Goal: Transaction & Acquisition: Purchase product/service

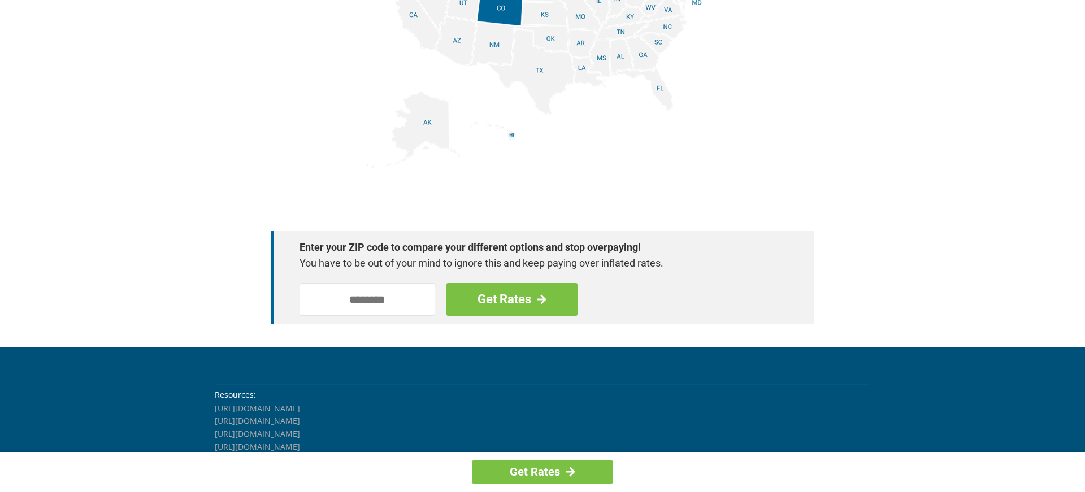
scroll to position [1498, 0]
drag, startPoint x: 809, startPoint y: 24, endPoint x: 798, endPoint y: 34, distance: 14.8
click at [548, 69] on img at bounding box center [542, 41] width 353 height 255
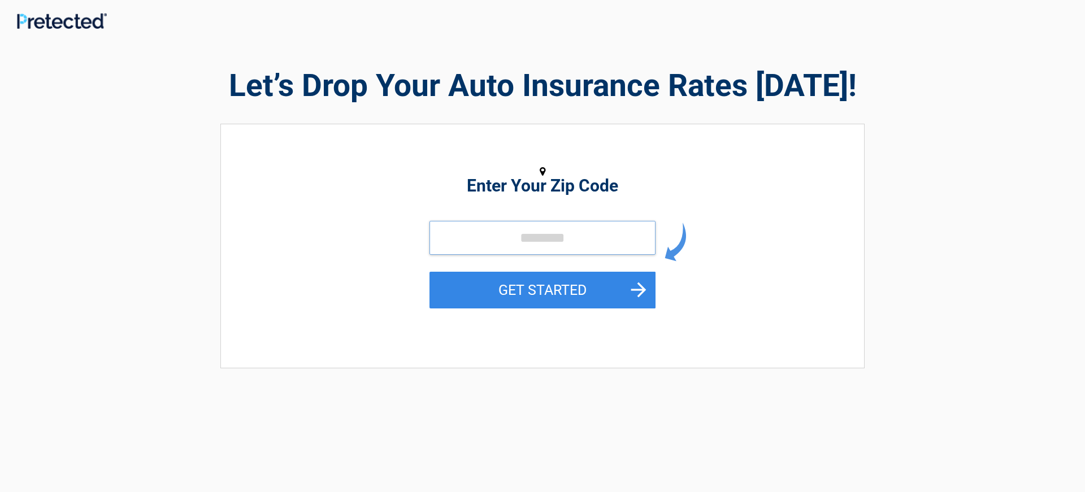
click at [557, 242] on input "tel" at bounding box center [542, 238] width 226 height 34
drag, startPoint x: 557, startPoint y: 242, endPoint x: 564, endPoint y: 235, distance: 10.0
click at [562, 237] on input "tel" at bounding box center [542, 238] width 226 height 34
click at [565, 235] on input "tel" at bounding box center [542, 238] width 226 height 34
click at [566, 234] on input "tel" at bounding box center [542, 238] width 226 height 34
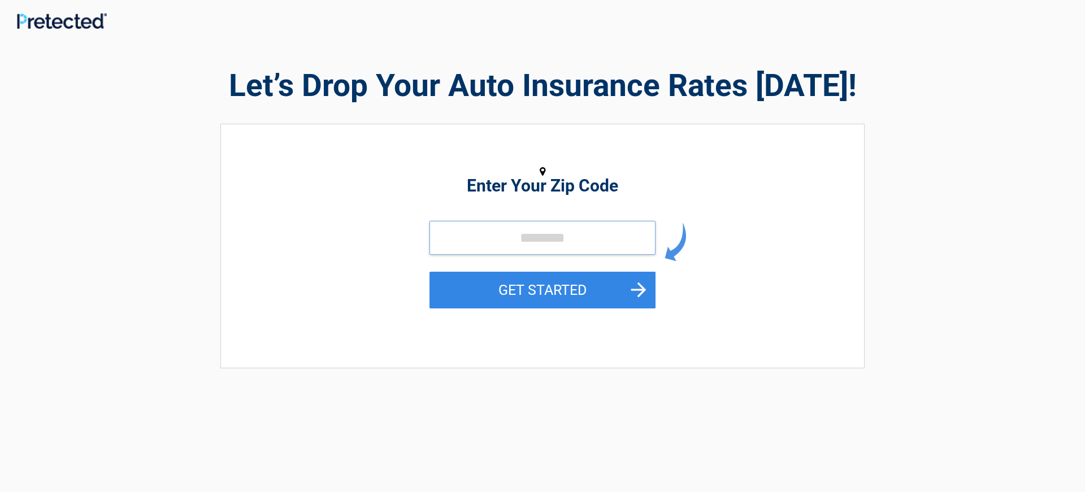
click at [566, 234] on input "tel" at bounding box center [542, 238] width 226 height 34
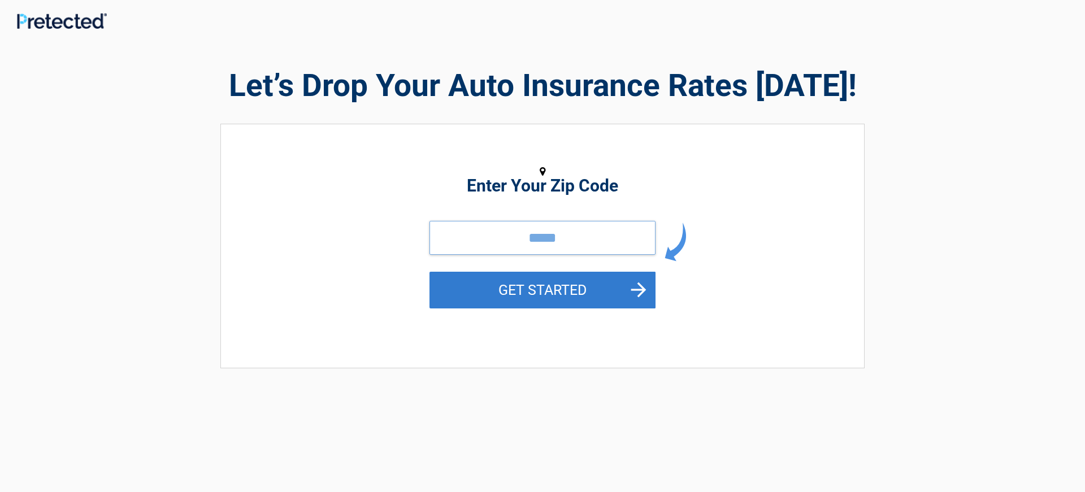
type input "***"
click at [638, 285] on button "GET STARTED" at bounding box center [542, 290] width 226 height 37
click at [638, 284] on button "GET STARTED" at bounding box center [542, 290] width 226 height 37
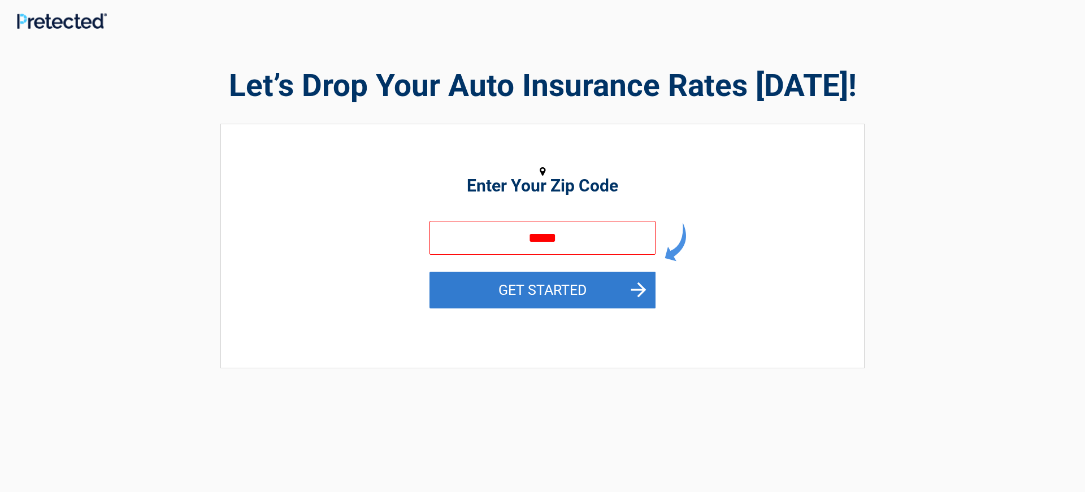
click at [638, 284] on button "GET STARTED" at bounding box center [542, 290] width 226 height 37
drag, startPoint x: 635, startPoint y: 283, endPoint x: 602, endPoint y: 282, distance: 32.8
click at [605, 285] on button "GET STARTED" at bounding box center [542, 290] width 226 height 37
click at [591, 282] on button "GET STARTED" at bounding box center [542, 290] width 226 height 37
click at [586, 282] on button "GET STARTED" at bounding box center [542, 290] width 226 height 37
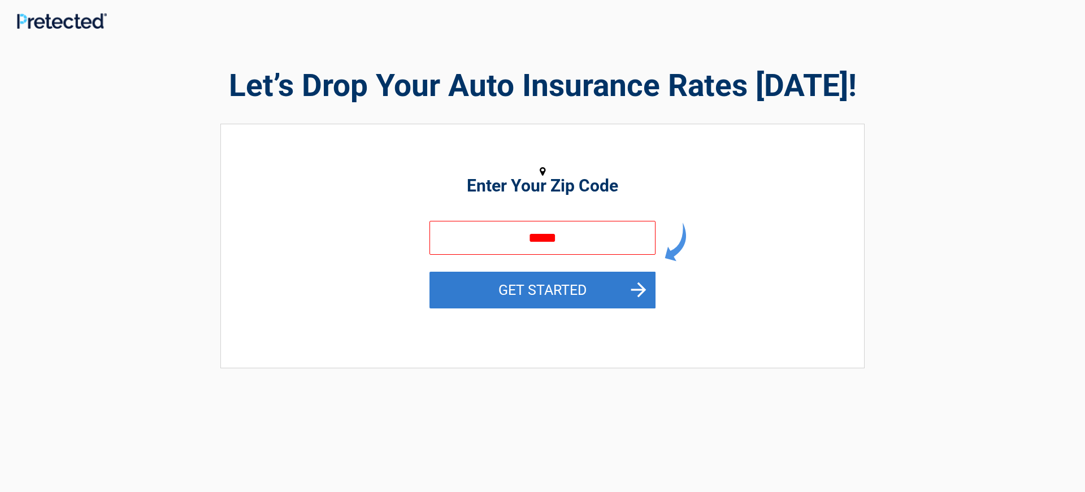
click at [576, 280] on button "GET STARTED" at bounding box center [542, 290] width 226 height 37
click at [576, 281] on button "GET STARTED" at bounding box center [542, 290] width 226 height 37
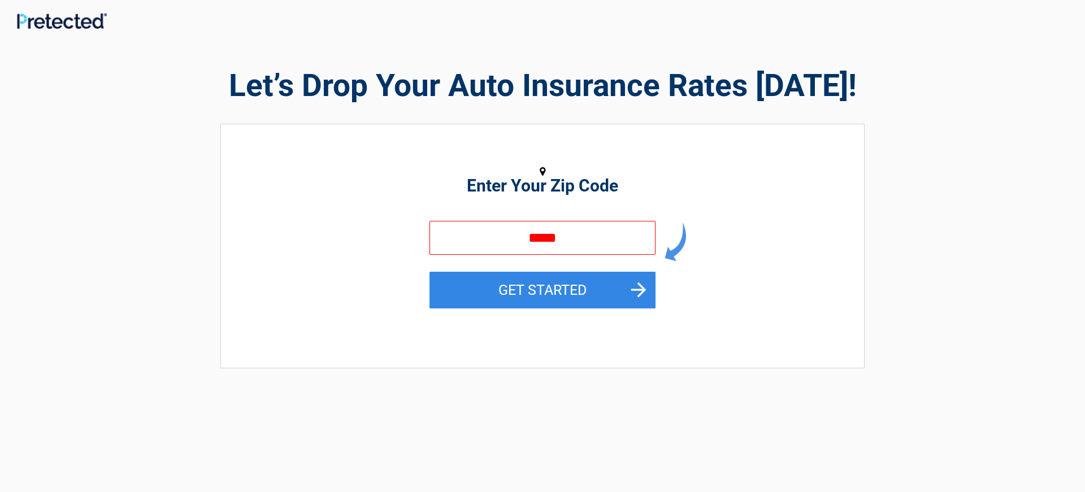
drag, startPoint x: 578, startPoint y: 281, endPoint x: 617, endPoint y: 268, distance: 41.1
click at [608, 271] on form "*** GET STARTED" at bounding box center [542, 277] width 226 height 113
click at [618, 267] on form "*** GET STARTED" at bounding box center [542, 277] width 226 height 113
drag, startPoint x: 618, startPoint y: 267, endPoint x: 605, endPoint y: 250, distance: 21.7
click at [615, 263] on form "*** GET STARTED" at bounding box center [542, 277] width 226 height 113
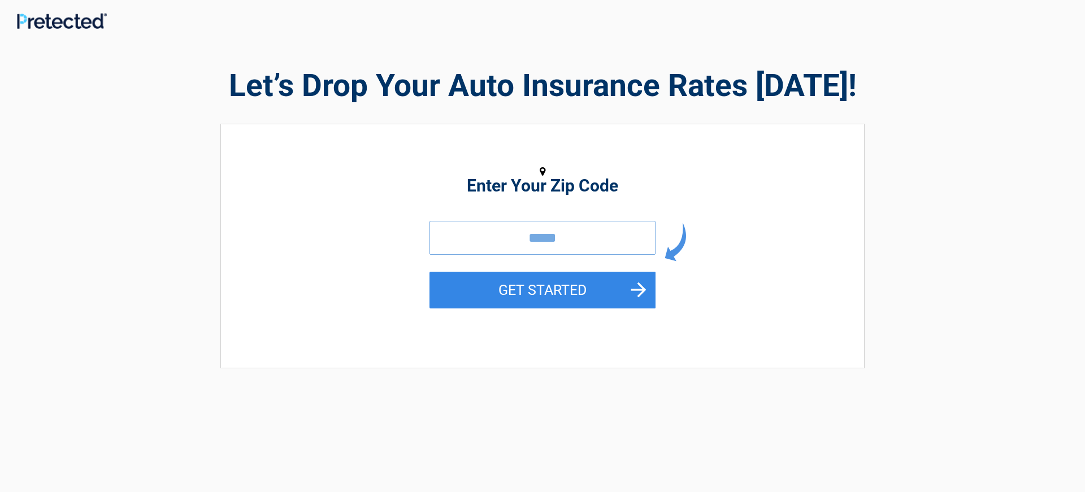
click at [603, 249] on input "***" at bounding box center [542, 238] width 226 height 34
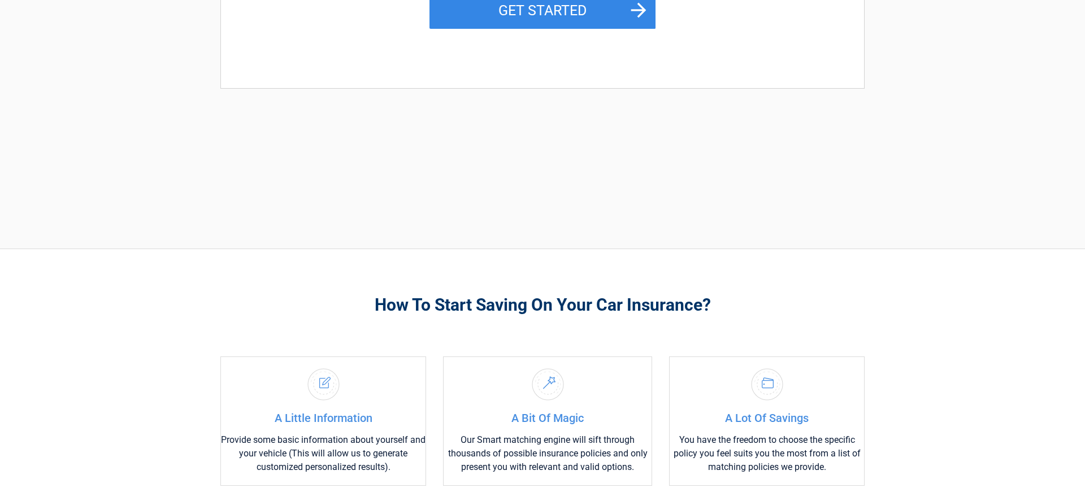
scroll to position [288, 0]
